Goal: Information Seeking & Learning: Learn about a topic

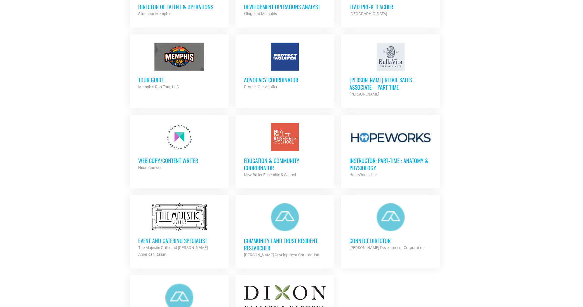
scroll to position [467, 0]
click at [163, 160] on h3 "Web Copy/Content Writer" at bounding box center [179, 160] width 82 height 7
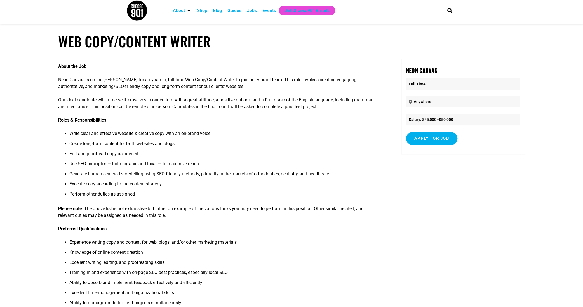
scroll to position [2, 0]
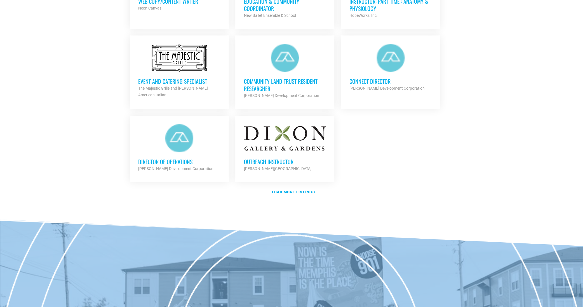
scroll to position [625, 0]
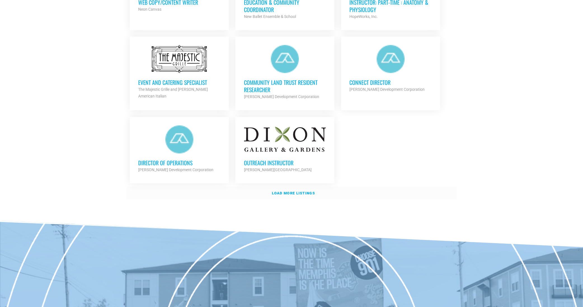
click at [296, 191] on strong "Load more listings" at bounding box center [293, 193] width 43 height 4
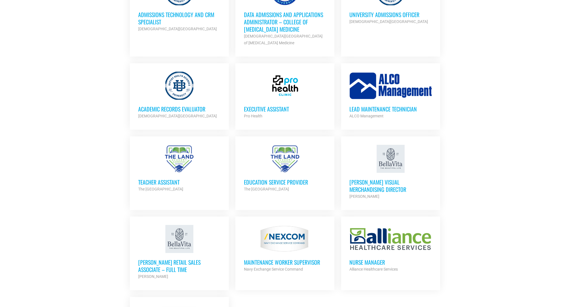
scroll to position [1014, 0]
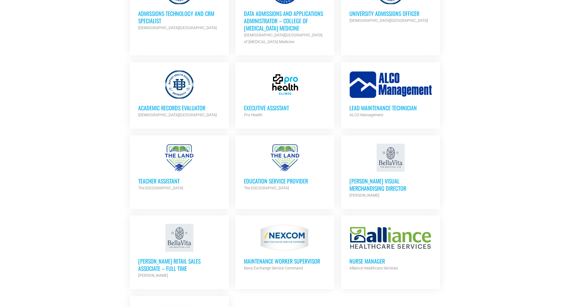
click at [388, 178] on h3 "Bella Vita Visual Merchandising Director" at bounding box center [391, 184] width 82 height 15
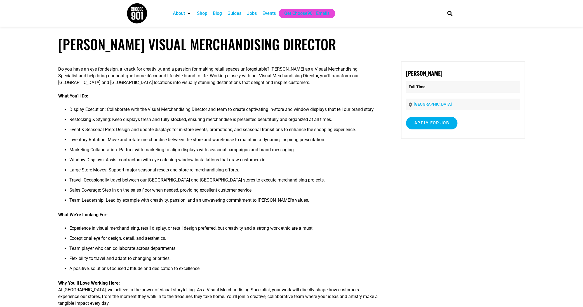
scroll to position [1, 0]
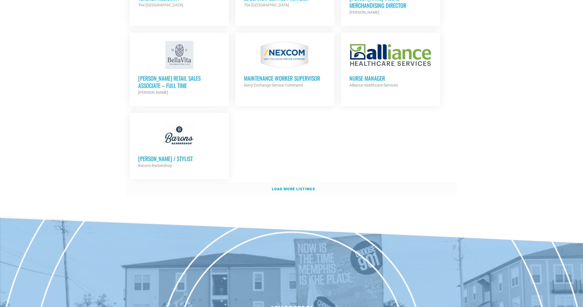
scroll to position [1198, 0]
click at [292, 186] on strong "Load more listings" at bounding box center [293, 188] width 43 height 4
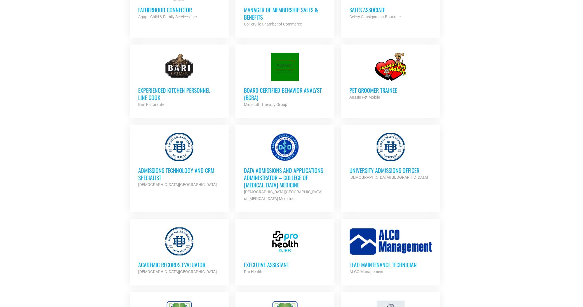
scroll to position [861, 0]
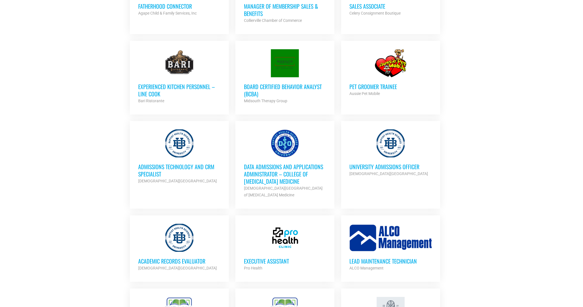
click at [275, 165] on h3 "Data Admissions and Applications Administrator – College of [MEDICAL_DATA] Medi…" at bounding box center [285, 174] width 82 height 22
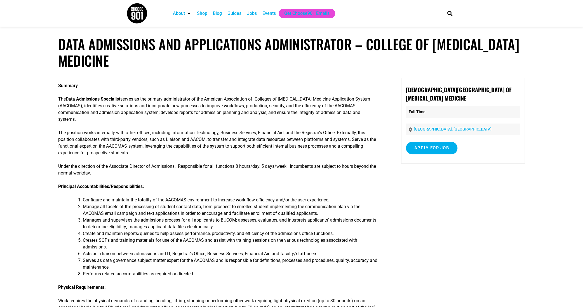
click at [423, 129] on link "[GEOGRAPHIC_DATA], [GEOGRAPHIC_DATA]" at bounding box center [453, 129] width 78 height 4
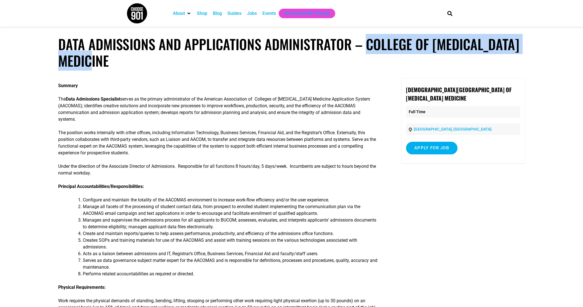
drag, startPoint x: 367, startPoint y: 43, endPoint x: 159, endPoint y: 69, distance: 209.5
click at [159, 69] on article "Data Admissions and Applications Administrator – College of [MEDICAL_DATA] Medi…" at bounding box center [291, 266] width 583 height 460
copy h1 "College of [MEDICAL_DATA] Medicine"
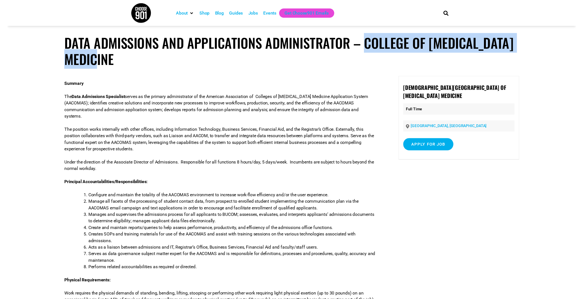
scroll to position [0, 0]
